Goal: Transaction & Acquisition: Subscribe to service/newsletter

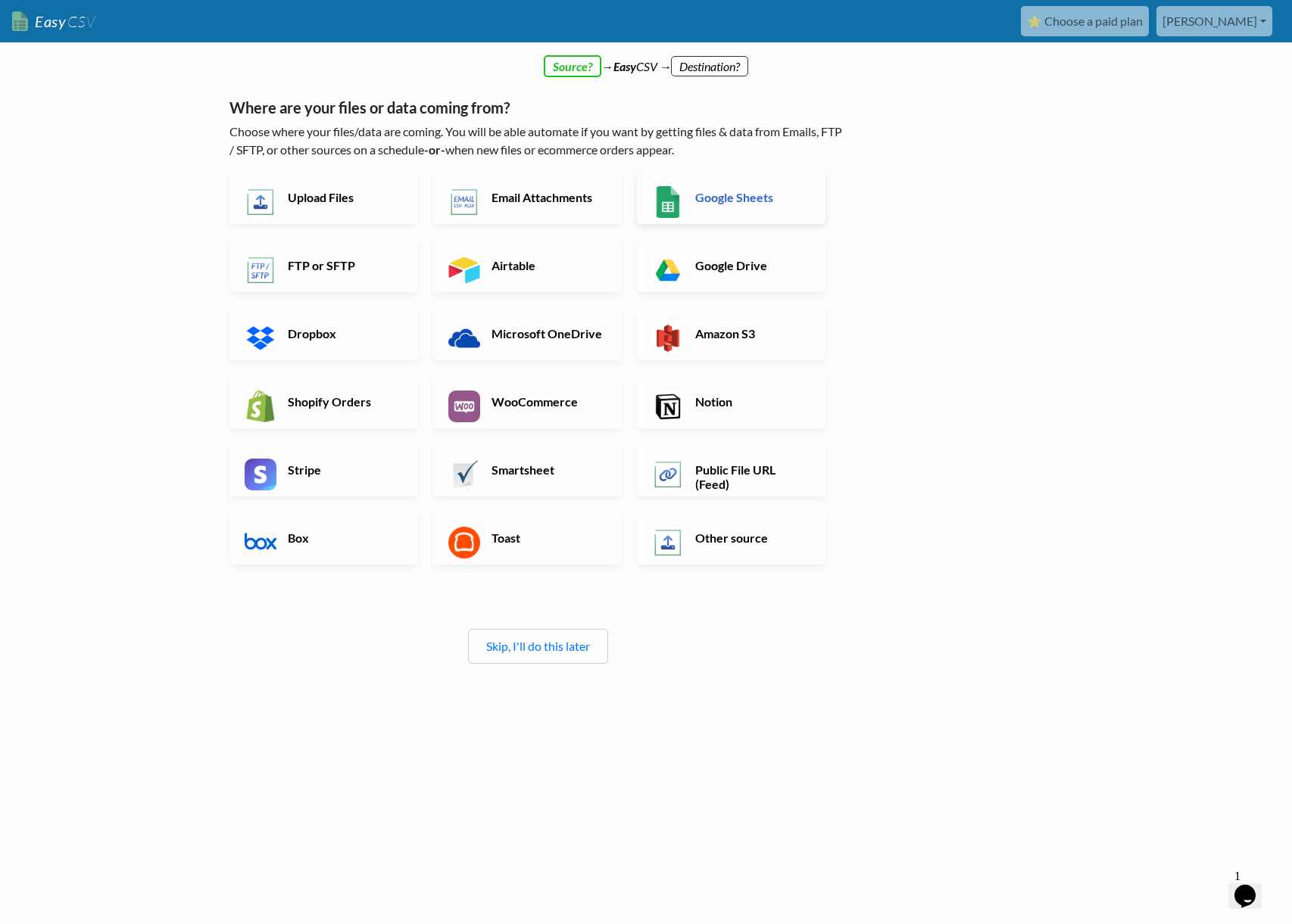
click at [743, 194] on h6 "Google Sheets" at bounding box center [750, 197] width 119 height 15
